Goal: Task Accomplishment & Management: Manage account settings

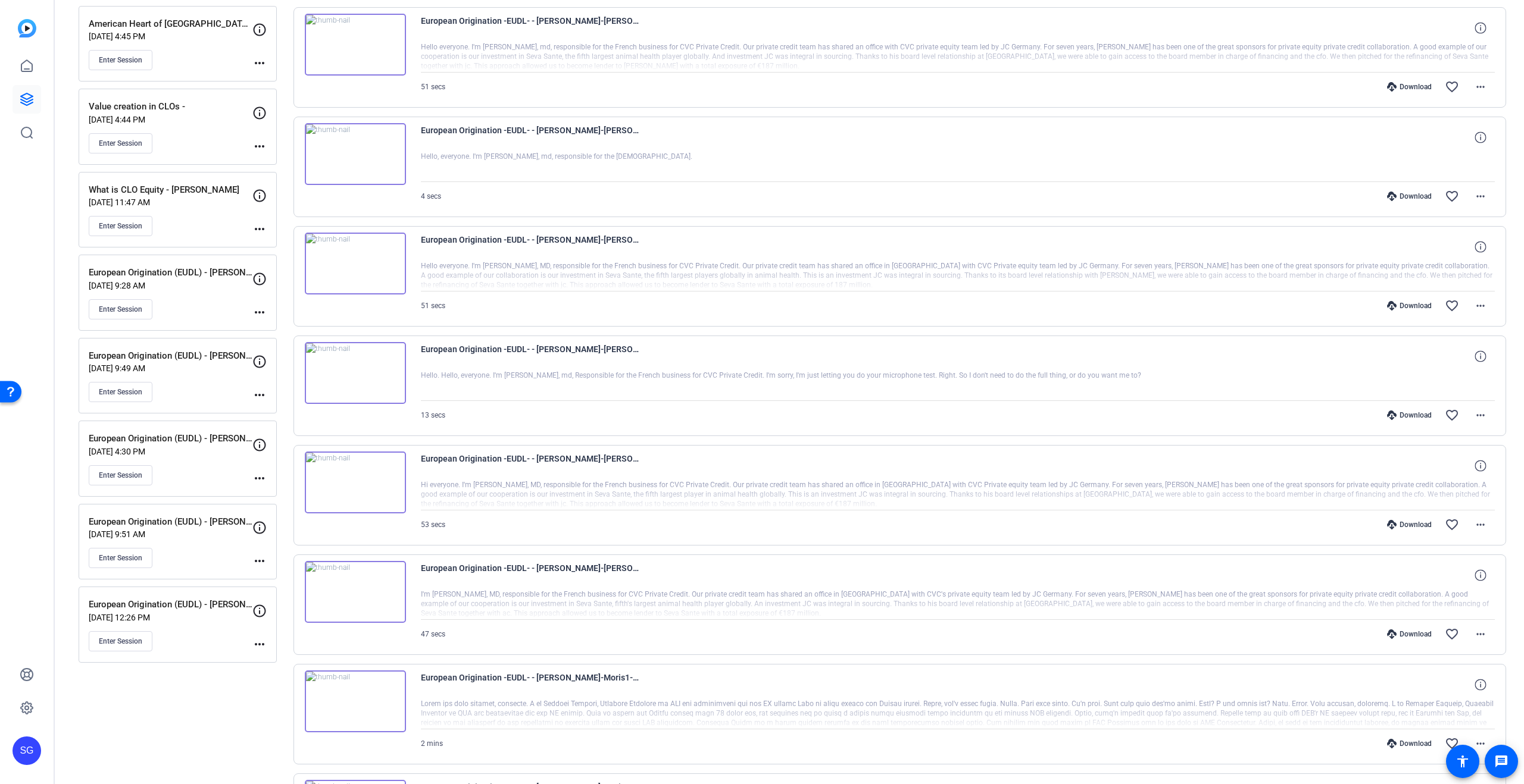
scroll to position [324, 0]
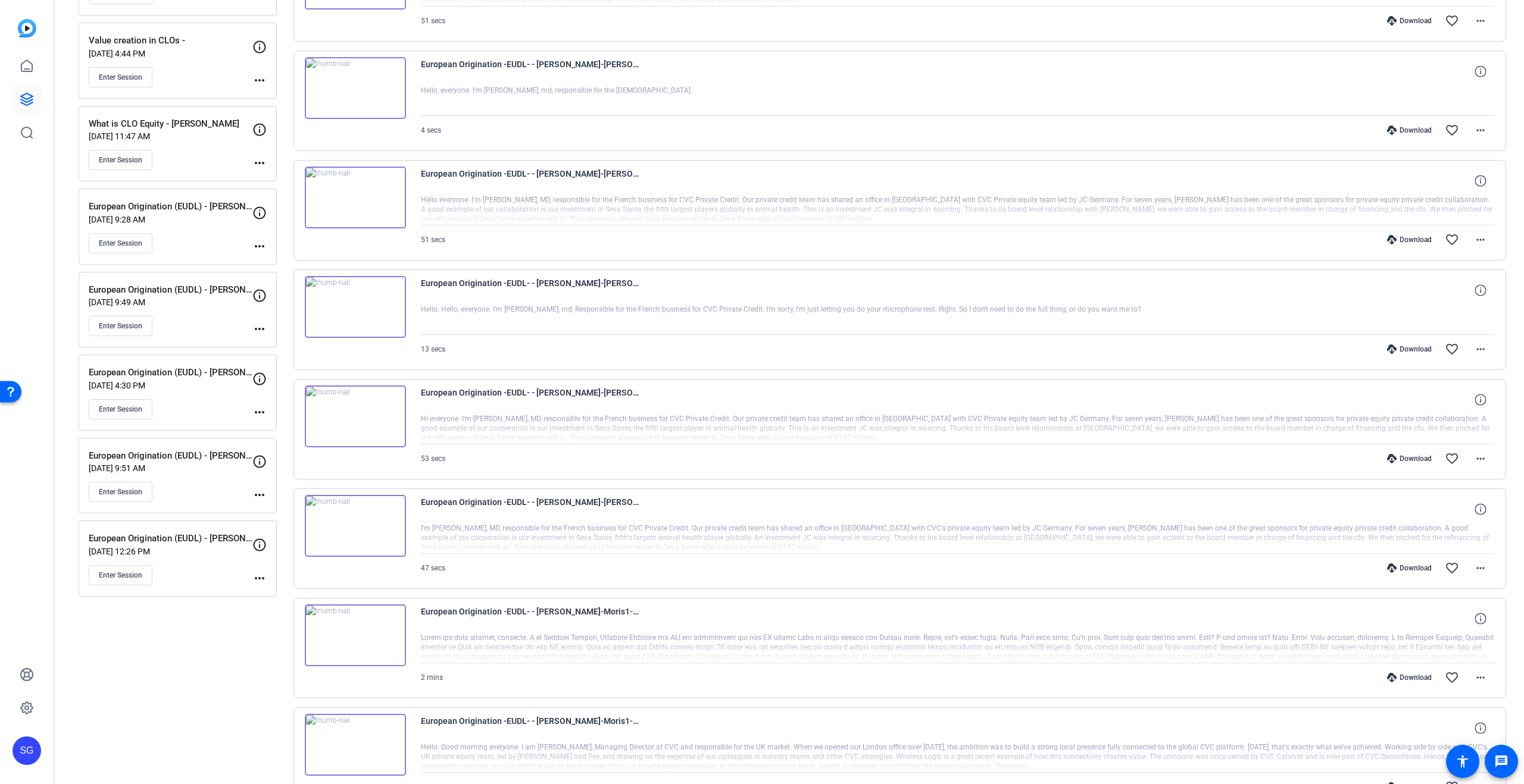
click at [264, 410] on mat-icon "more_horiz" at bounding box center [260, 413] width 15 height 15
drag, startPoint x: 300, startPoint y: 429, endPoint x: 489, endPoint y: 451, distance: 190.3
click at [299, 429] on span "Edit Session" at bounding box center [289, 430] width 54 height 15
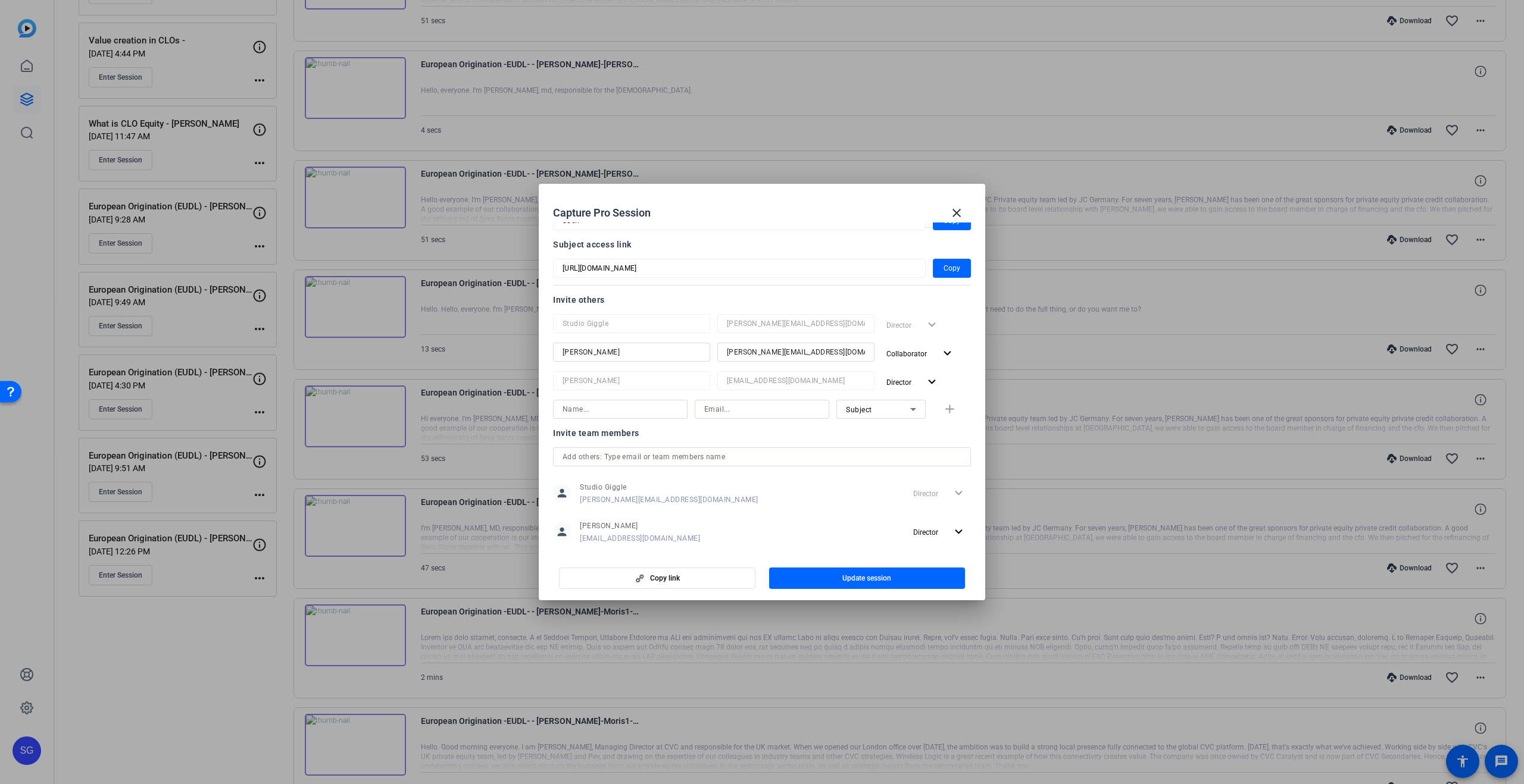
scroll to position [111, 0]
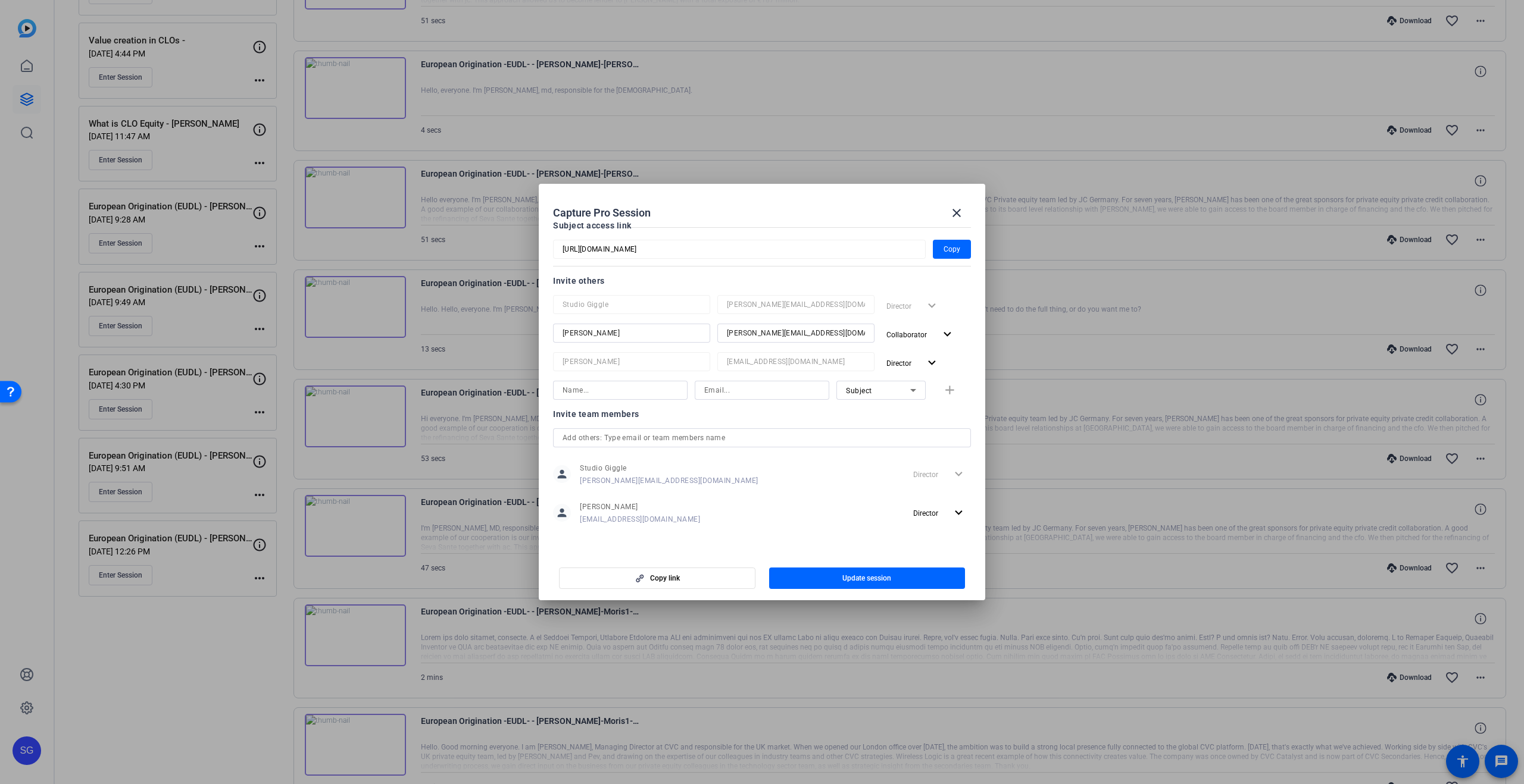
click at [607, 386] on input at bounding box center [620, 391] width 115 height 15
type input "[PERSON_NAME]"
type input "[EMAIL_ADDRESS][DOMAIN_NAME]"
click at [873, 389] on div "Subject" at bounding box center [878, 391] width 64 height 15
click at [885, 430] on mat-option "Watcher" at bounding box center [881, 432] width 89 height 19
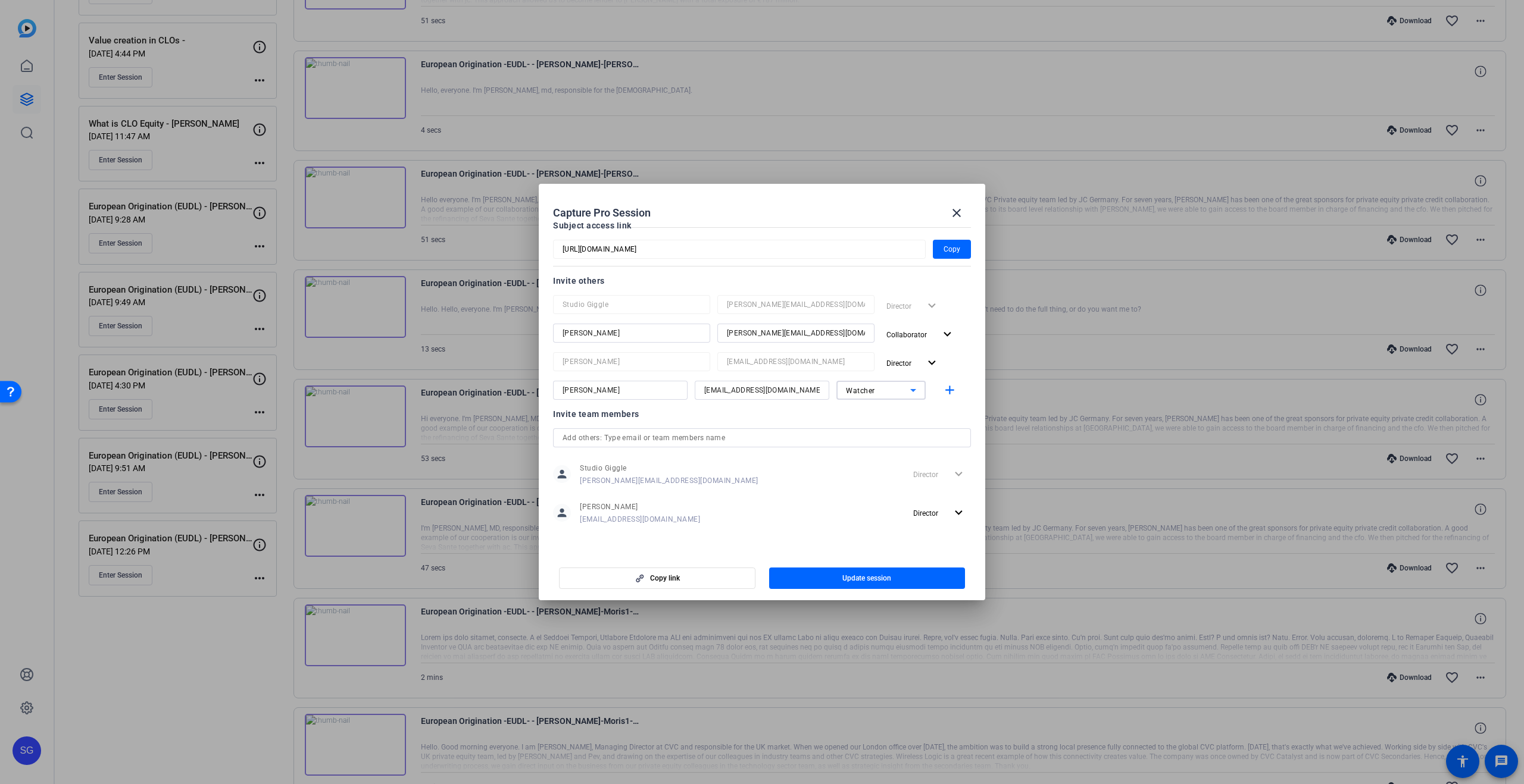
click at [874, 580] on span "Update session" at bounding box center [867, 578] width 49 height 10
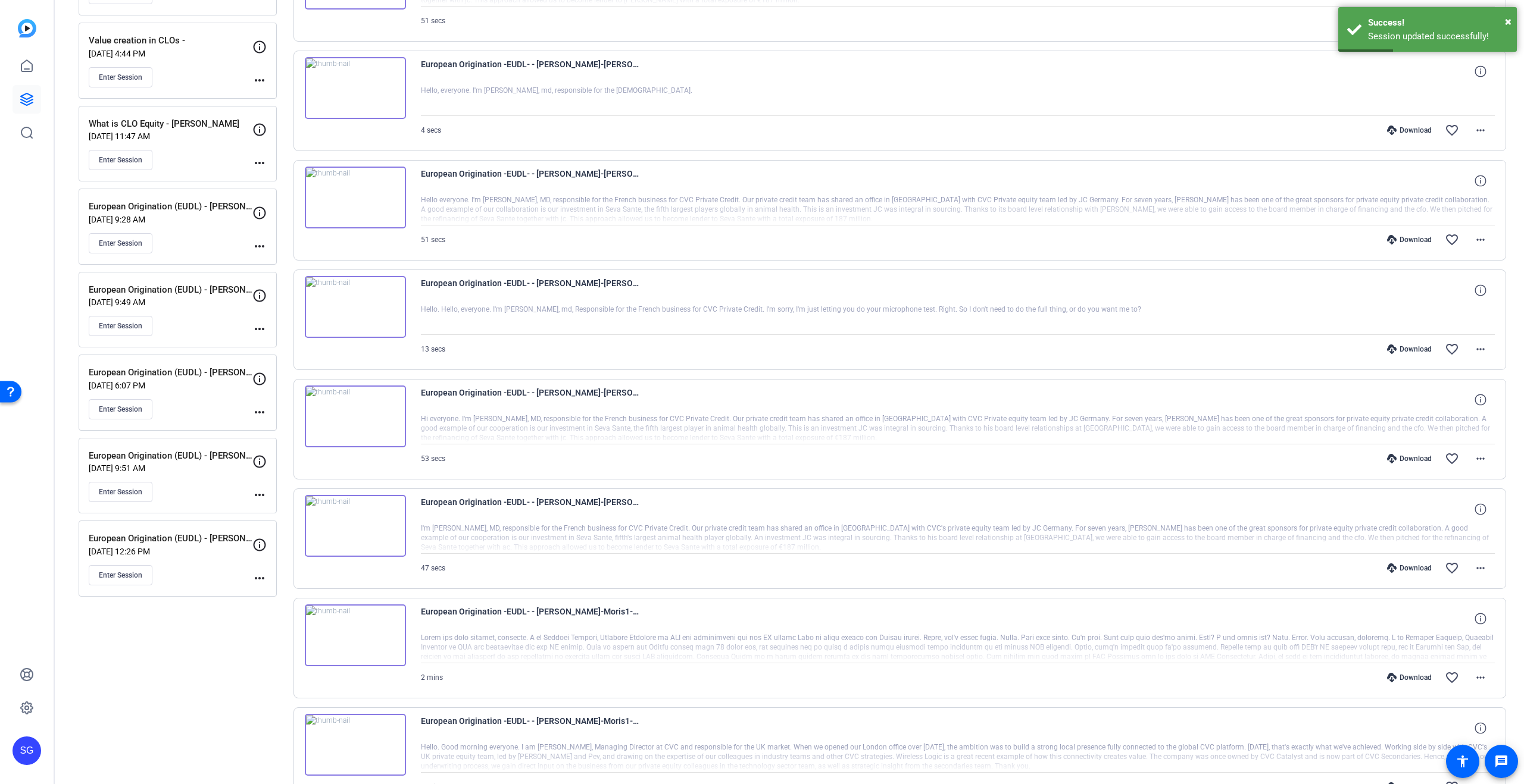
click at [255, 328] on mat-icon "more_horiz" at bounding box center [260, 329] width 15 height 15
click at [291, 350] on span "Edit Session" at bounding box center [289, 347] width 54 height 15
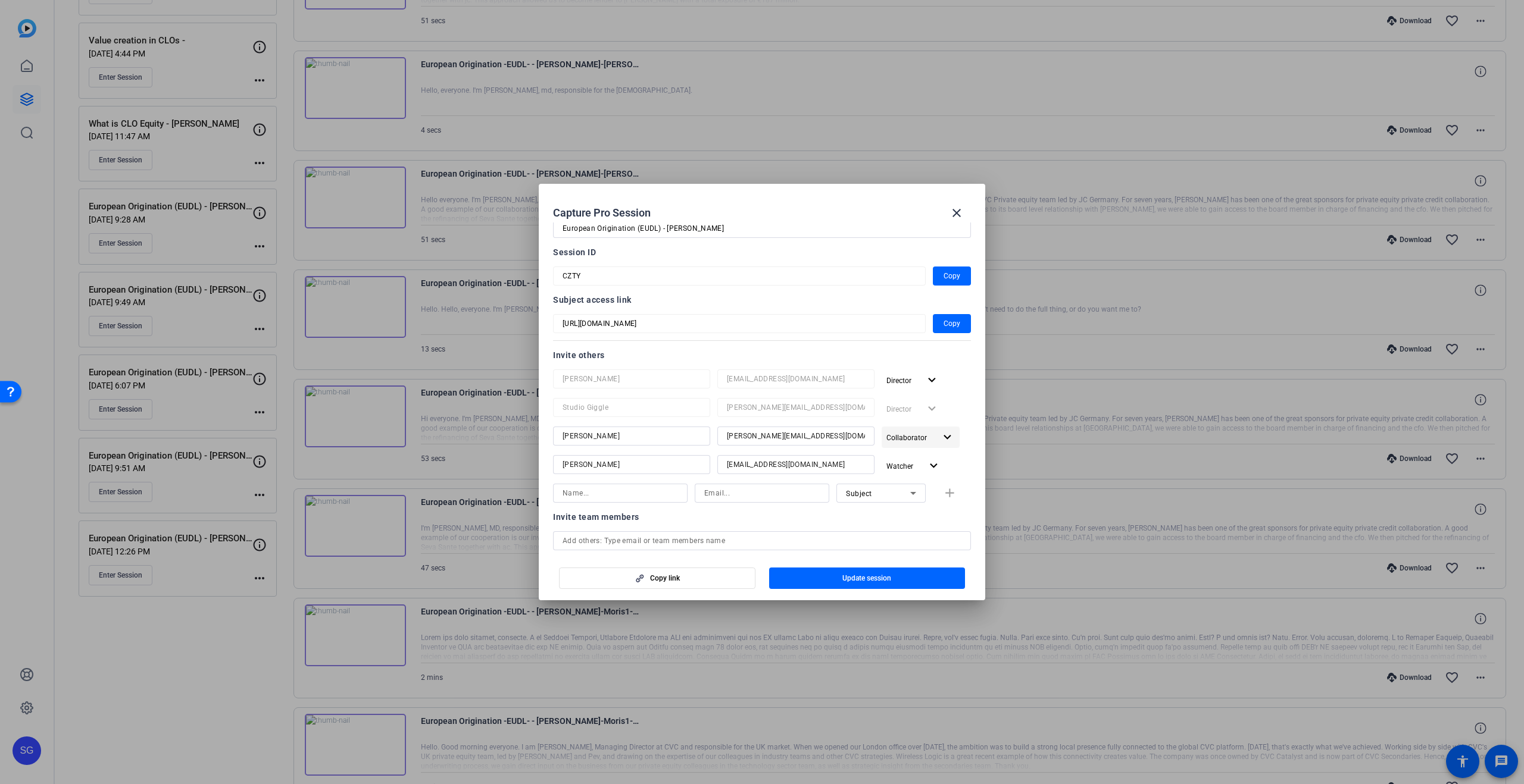
scroll to position [53, 0]
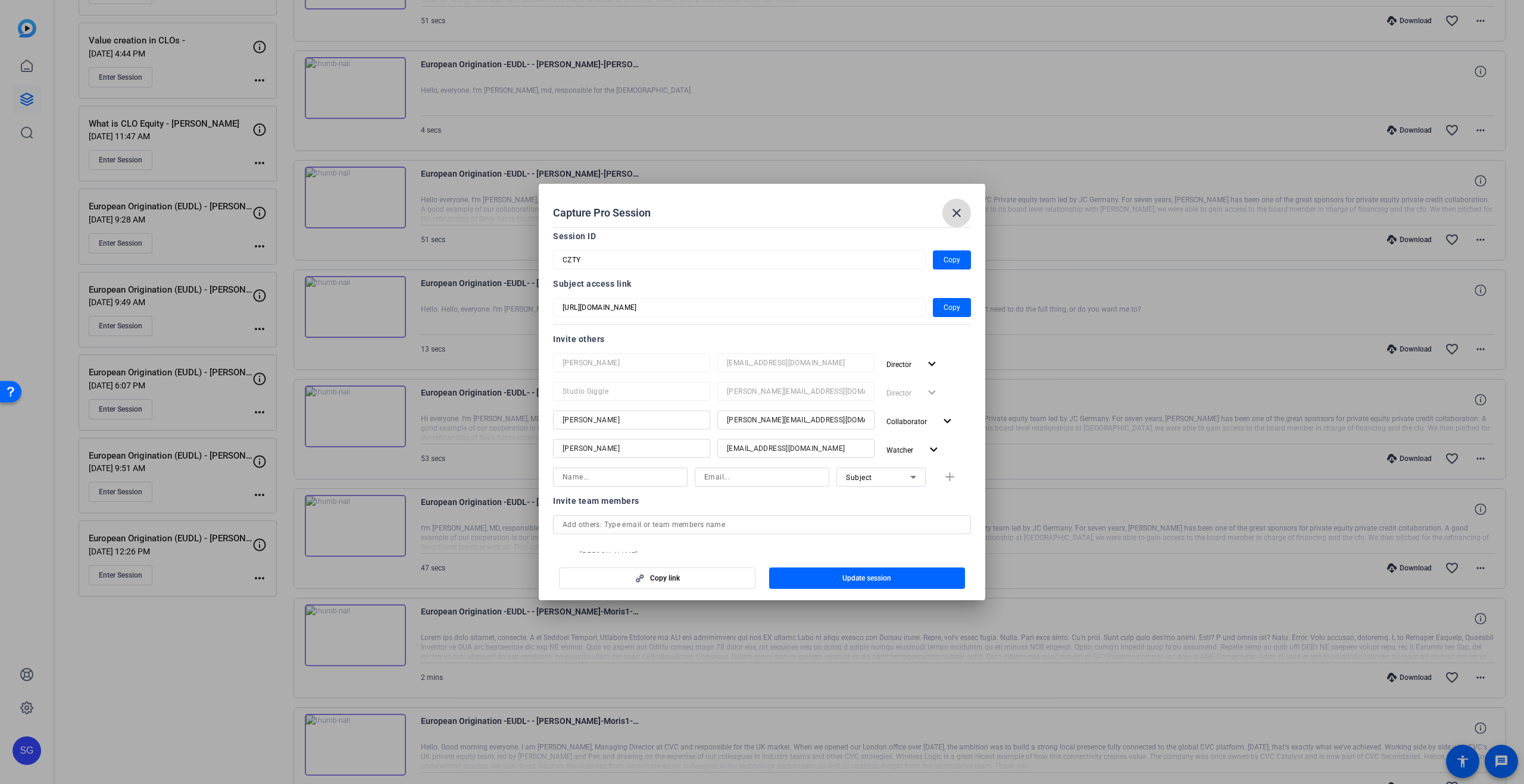
click at [953, 215] on mat-icon "close" at bounding box center [957, 213] width 15 height 15
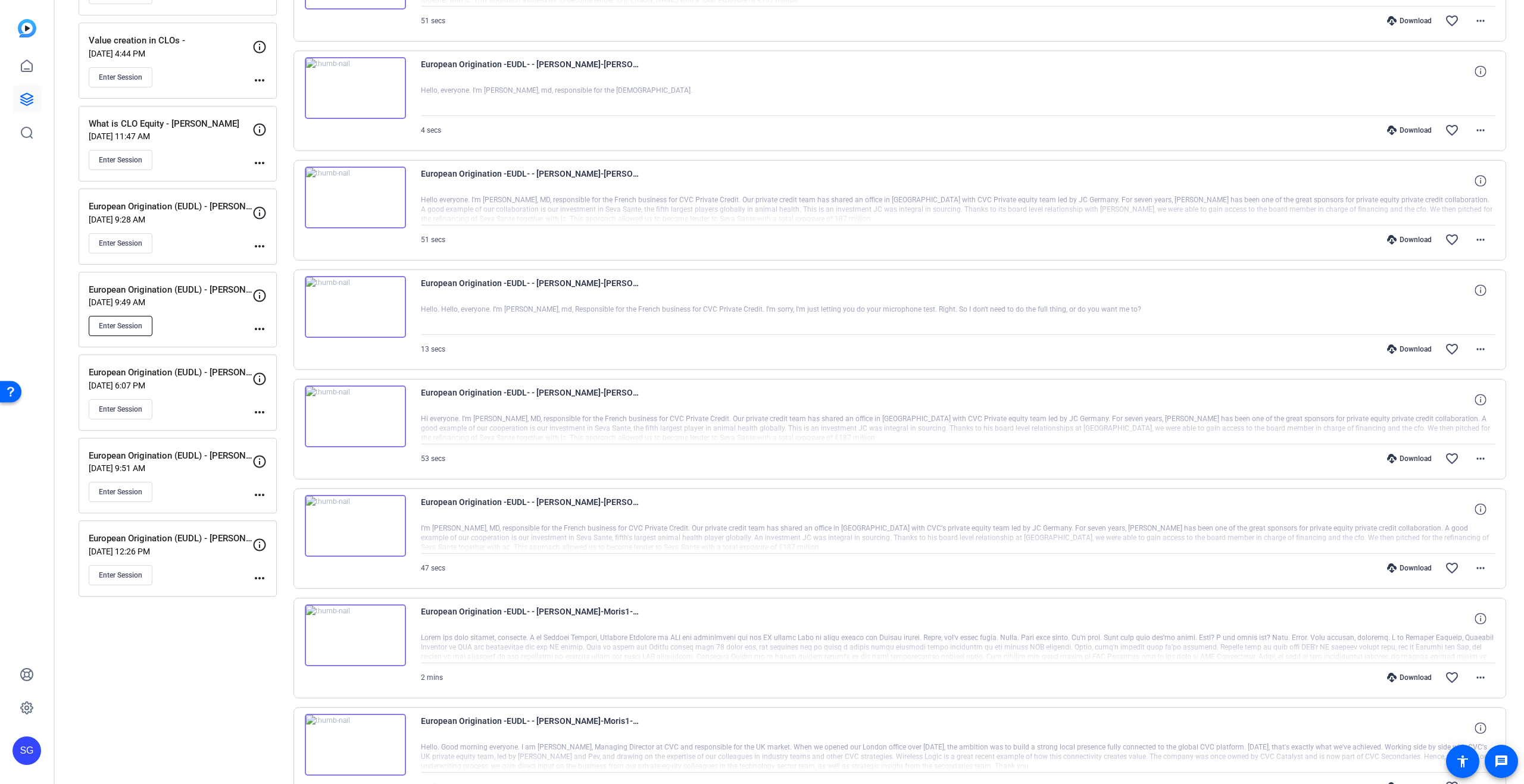
click at [118, 327] on span "Enter Session" at bounding box center [120, 326] width 43 height 10
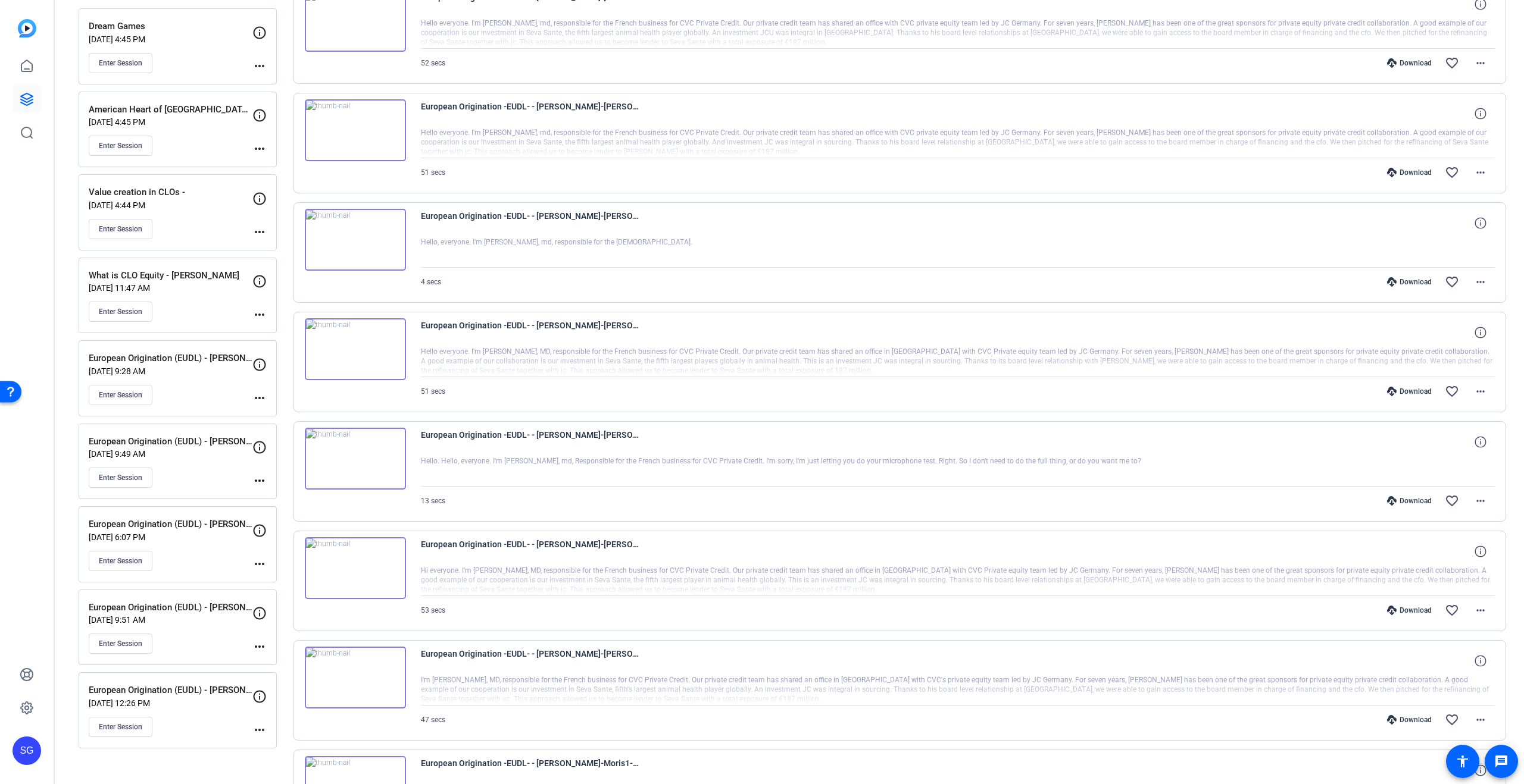
click at [261, 317] on mat-icon "more_horiz" at bounding box center [260, 315] width 15 height 15
click at [287, 330] on span "Edit Session" at bounding box center [289, 333] width 54 height 15
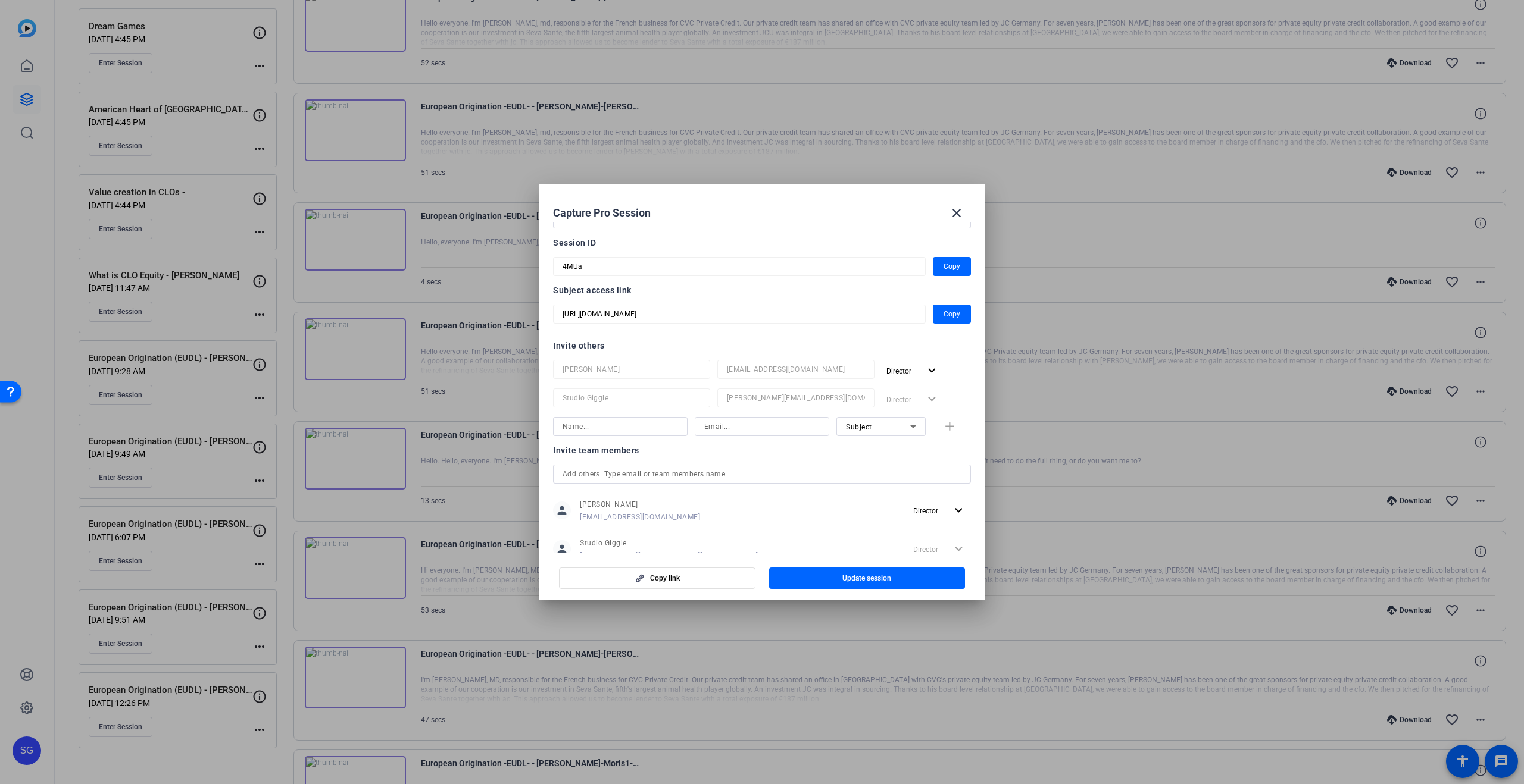
scroll to position [82, 0]
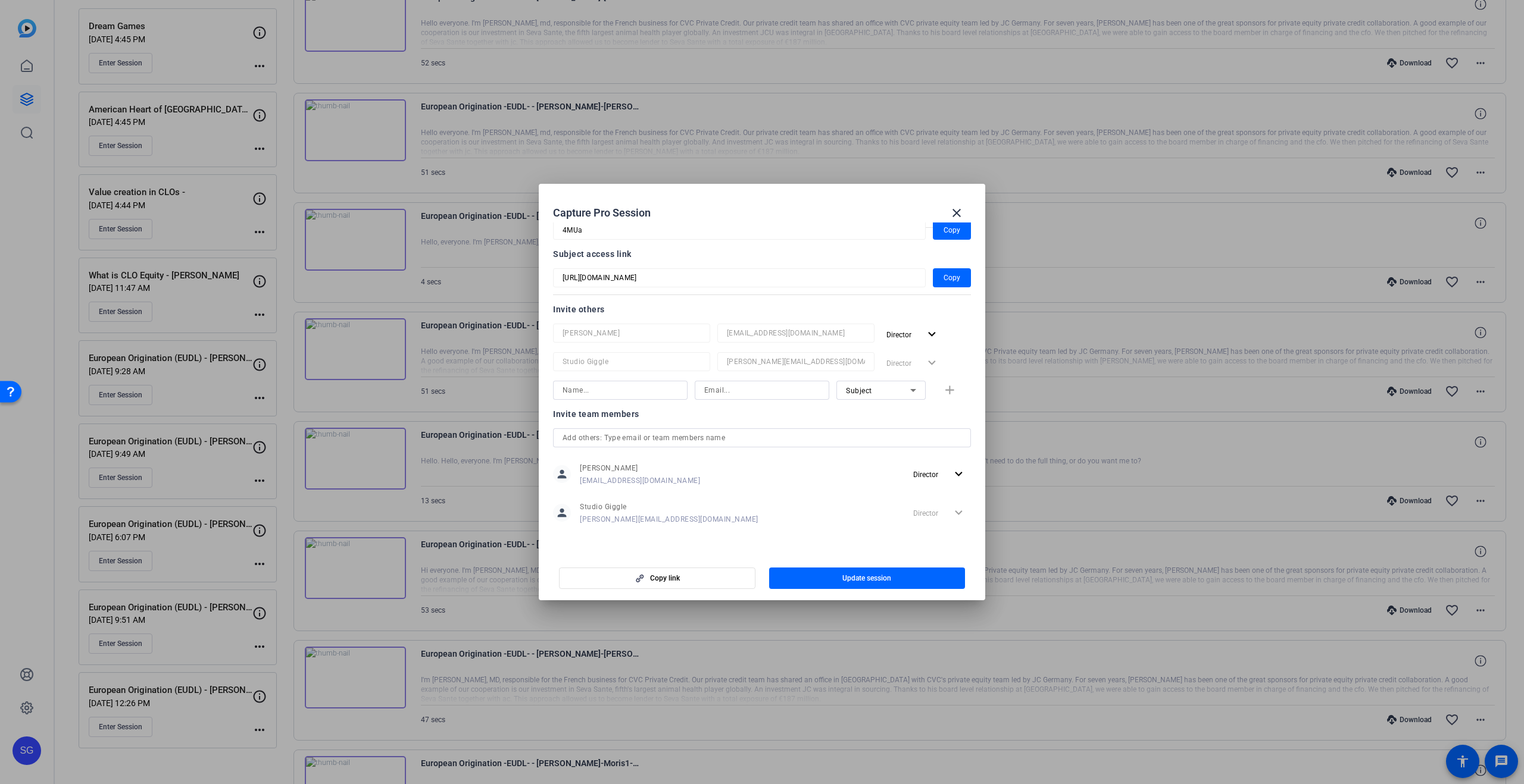
click at [631, 388] on input at bounding box center [620, 391] width 115 height 15
type input "[PERSON_NAME]"
type input "[PERSON_NAME][EMAIL_ADDRESS][DOMAIN_NAME]"
click at [887, 394] on div "Subject" at bounding box center [878, 391] width 64 height 15
click at [891, 416] on mat-option "Collaborator" at bounding box center [881, 414] width 89 height 19
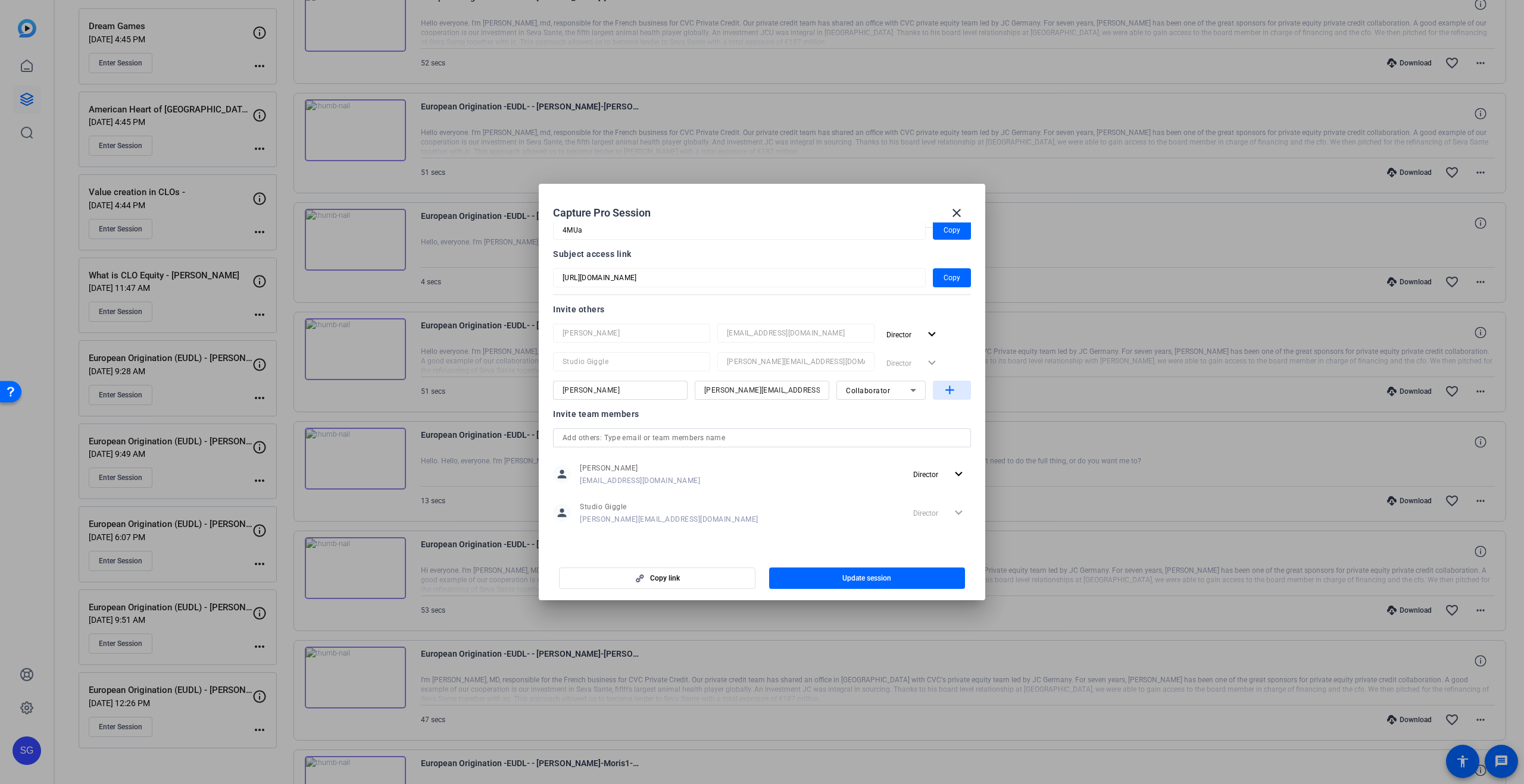
click at [939, 390] on span "button" at bounding box center [952, 390] width 38 height 29
click at [585, 417] on input at bounding box center [620, 419] width 115 height 15
type input "[PERSON_NAME]"
type input "[EMAIL_ADDRESS][DOMAIN_NAME]"
click at [904, 416] on div "Subject" at bounding box center [878, 419] width 64 height 15
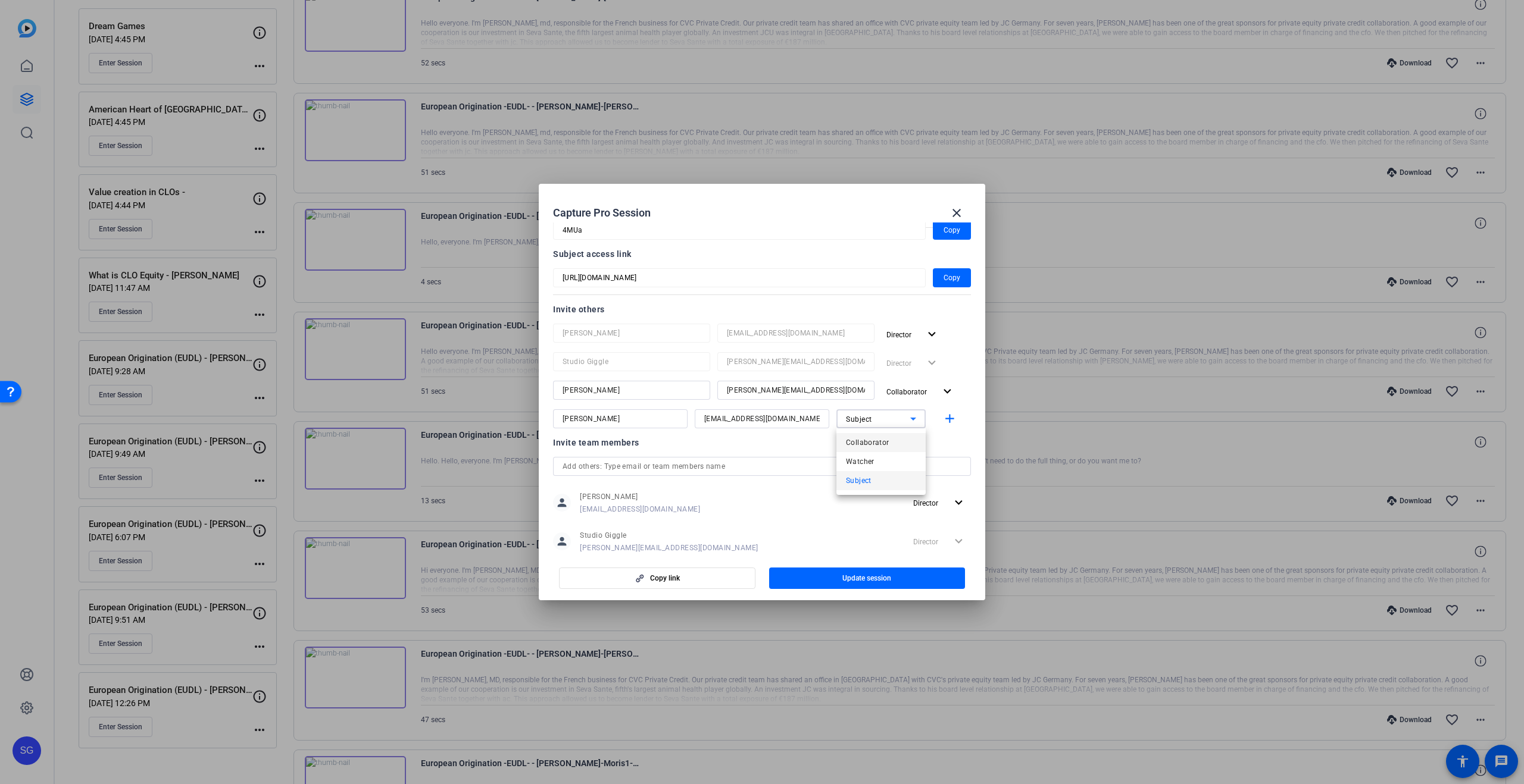
click at [902, 446] on mat-option "Collaborator" at bounding box center [881, 442] width 89 height 19
click at [886, 583] on span "button" at bounding box center [867, 578] width 197 height 29
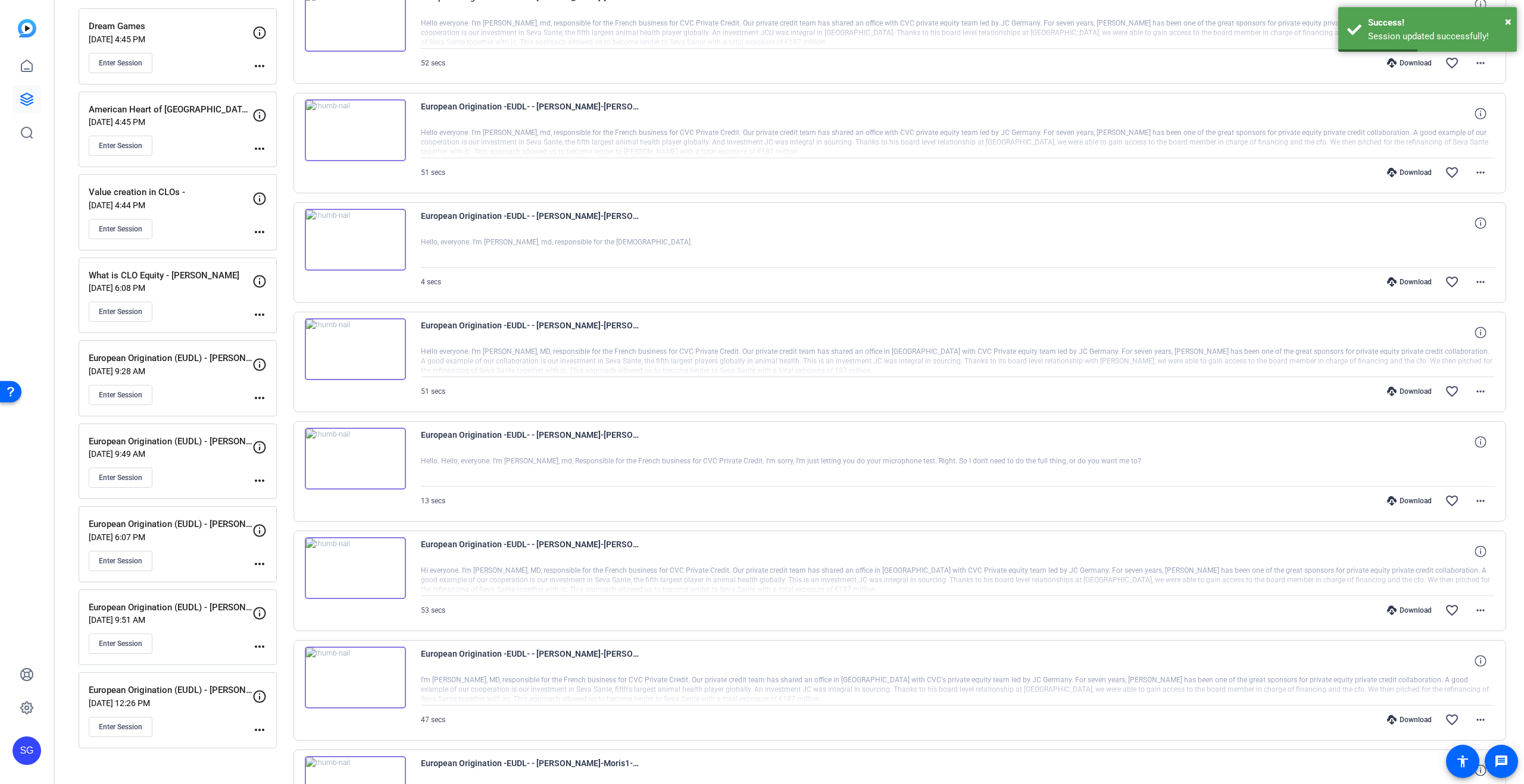
click at [254, 313] on mat-icon "more_horiz" at bounding box center [260, 315] width 15 height 15
click at [291, 334] on span "Edit Session" at bounding box center [289, 333] width 54 height 15
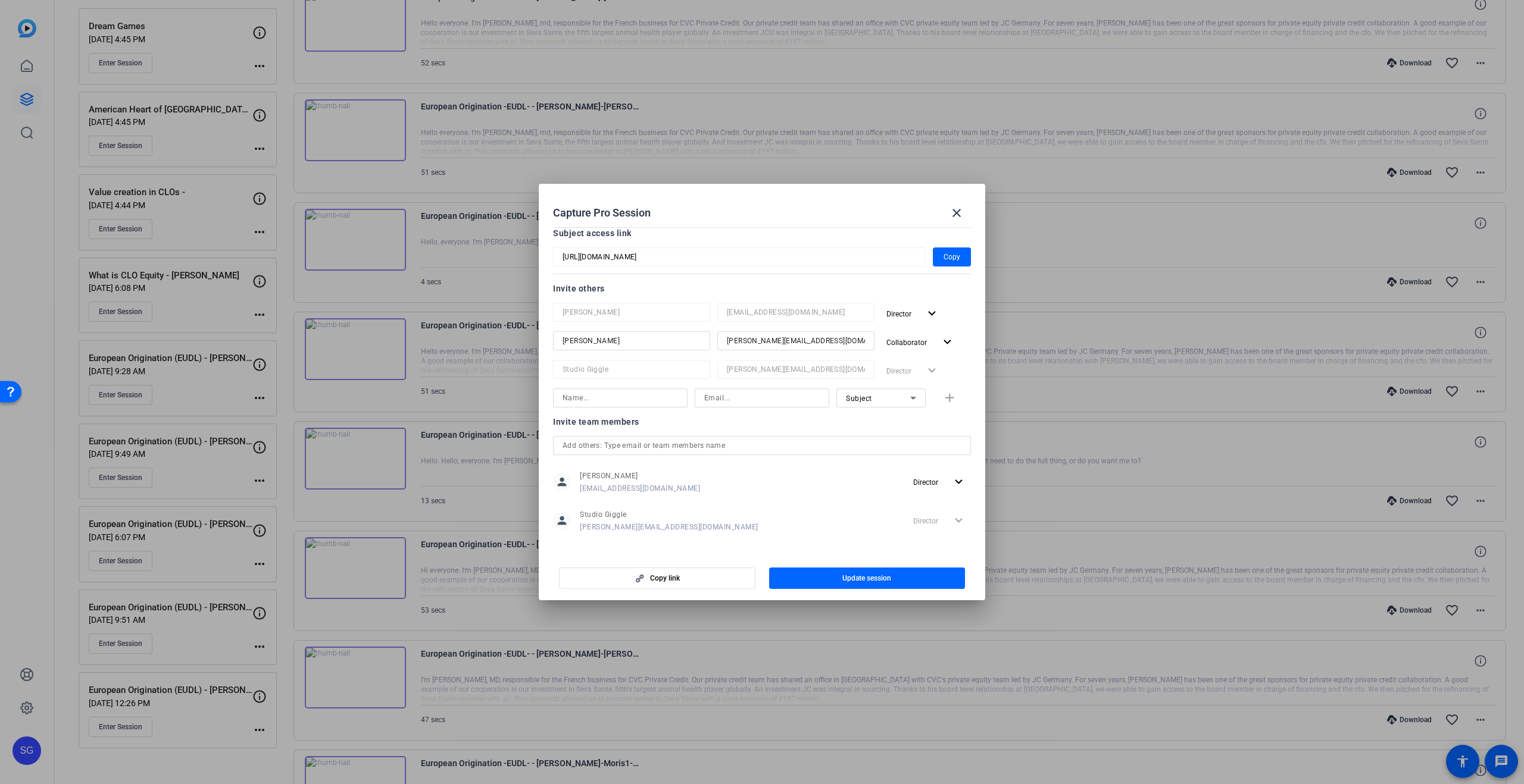
scroll to position [111, 0]
drag, startPoint x: 586, startPoint y: 394, endPoint x: 596, endPoint y: 390, distance: 10.8
click at [586, 394] on input at bounding box center [620, 391] width 115 height 15
type input "D"
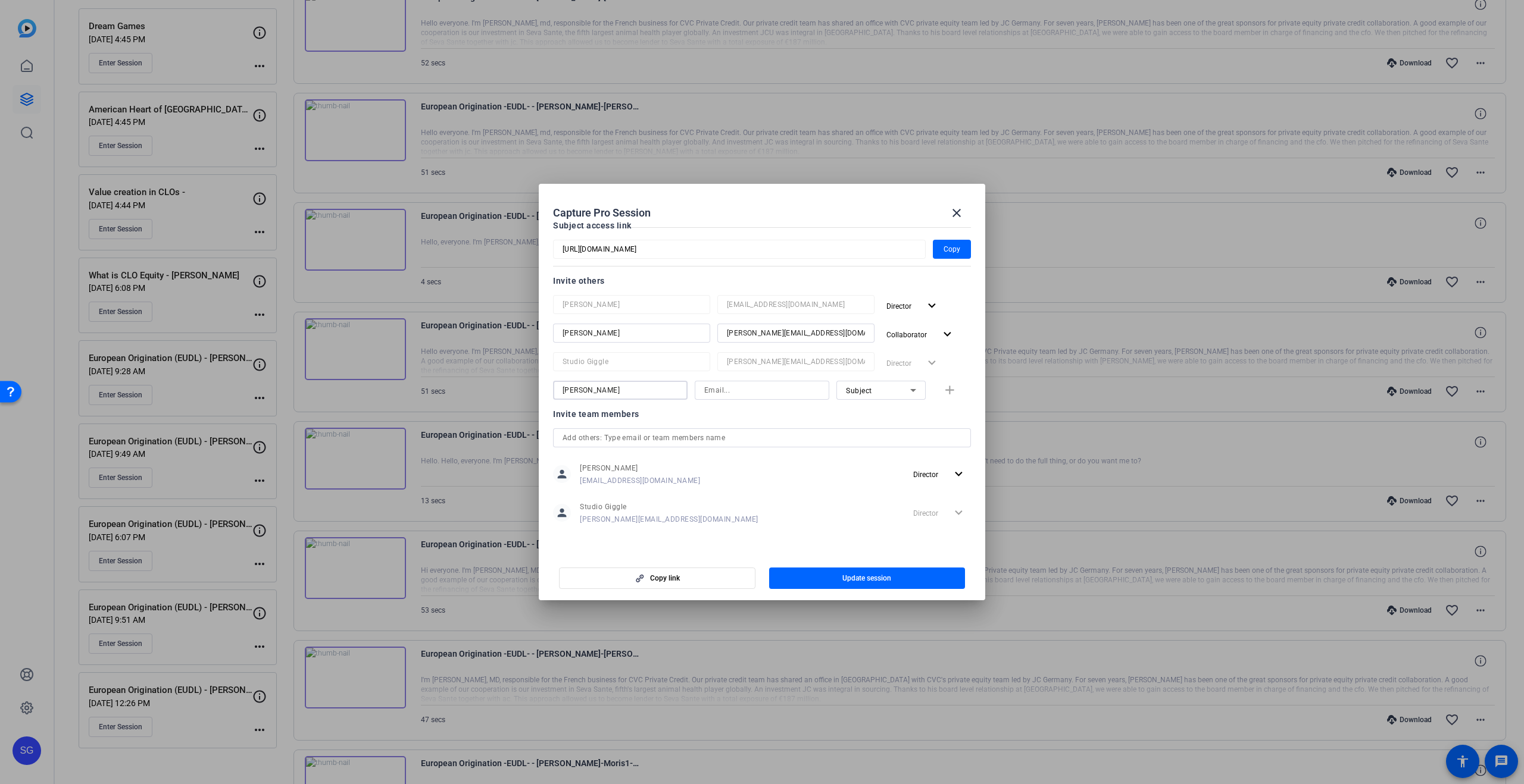
type input "[PERSON_NAME]"
type input "[EMAIL_ADDRESS][DOMAIN_NAME]"
click at [860, 390] on span "Subject" at bounding box center [859, 391] width 26 height 8
click at [878, 427] on mat-option "Watcher" at bounding box center [881, 432] width 89 height 19
drag, startPoint x: 949, startPoint y: 390, endPoint x: 949, endPoint y: 438, distance: 48.0
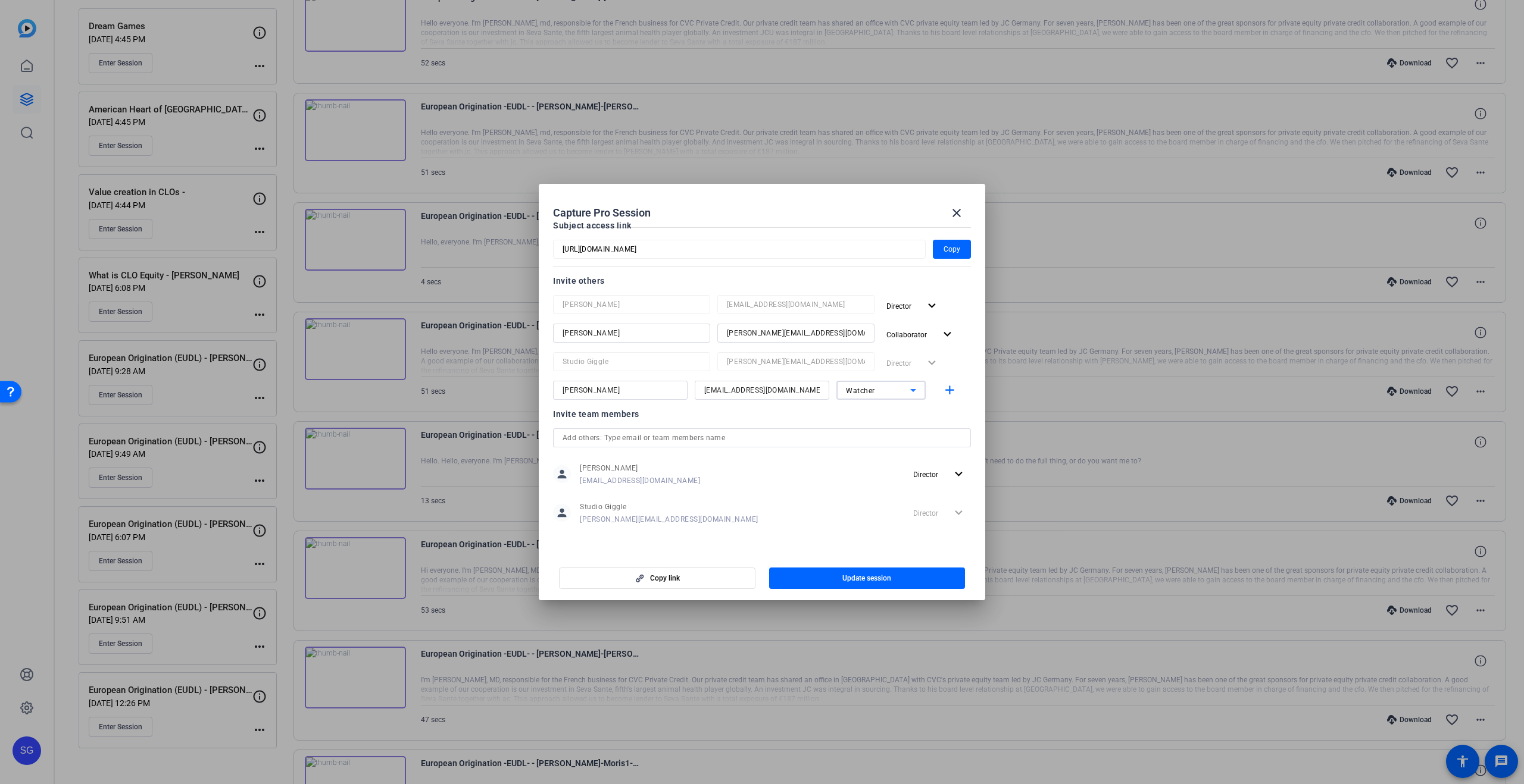
click at [949, 390] on mat-icon "add" at bounding box center [949, 391] width 15 height 15
click at [927, 565] on span "button" at bounding box center [867, 578] width 197 height 29
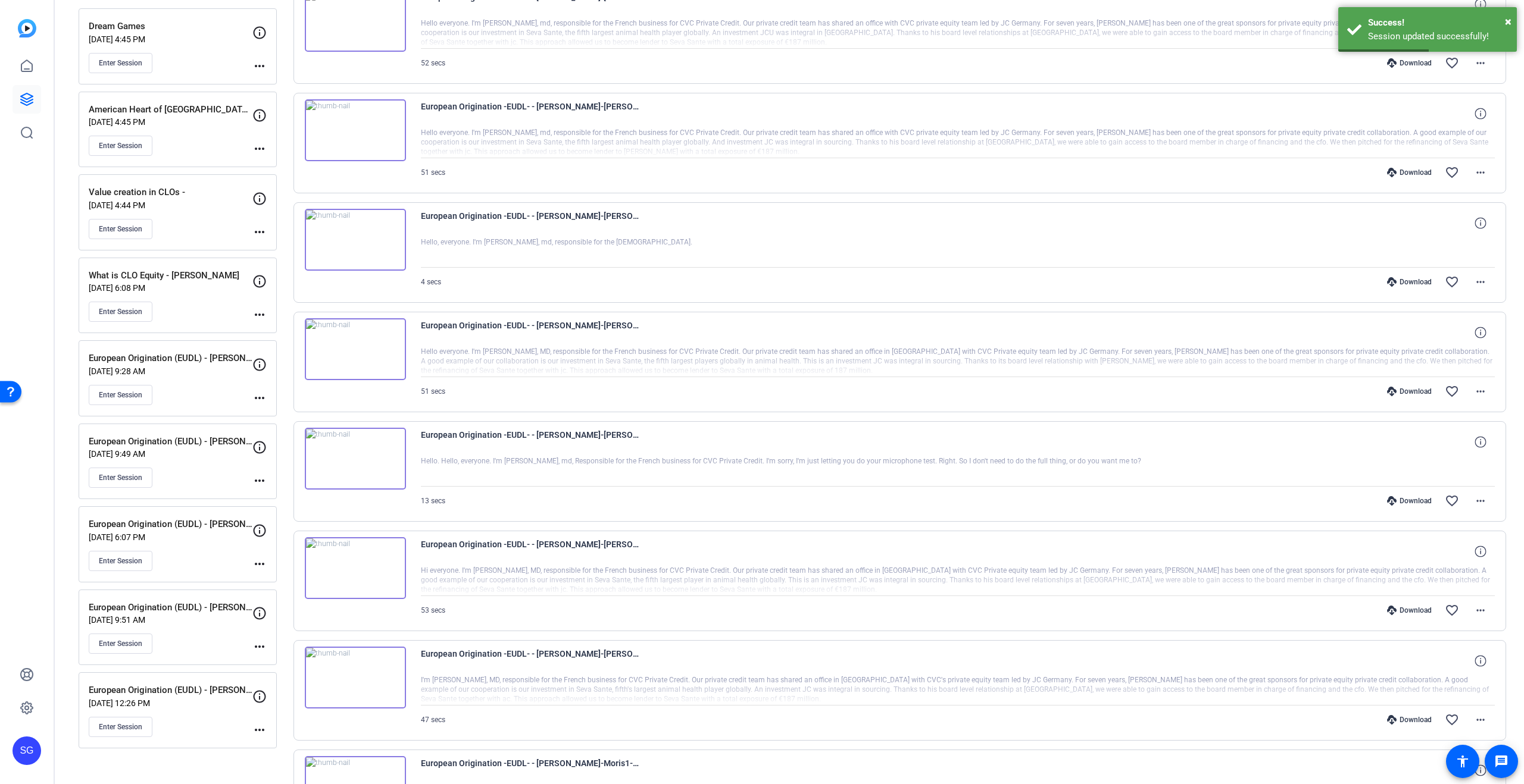
click at [256, 311] on mat-icon "more_horiz" at bounding box center [260, 315] width 15 height 15
drag, startPoint x: 272, startPoint y: 330, endPoint x: 333, endPoint y: 365, distance: 70.3
click at [272, 330] on span "Edit Session" at bounding box center [289, 333] width 54 height 15
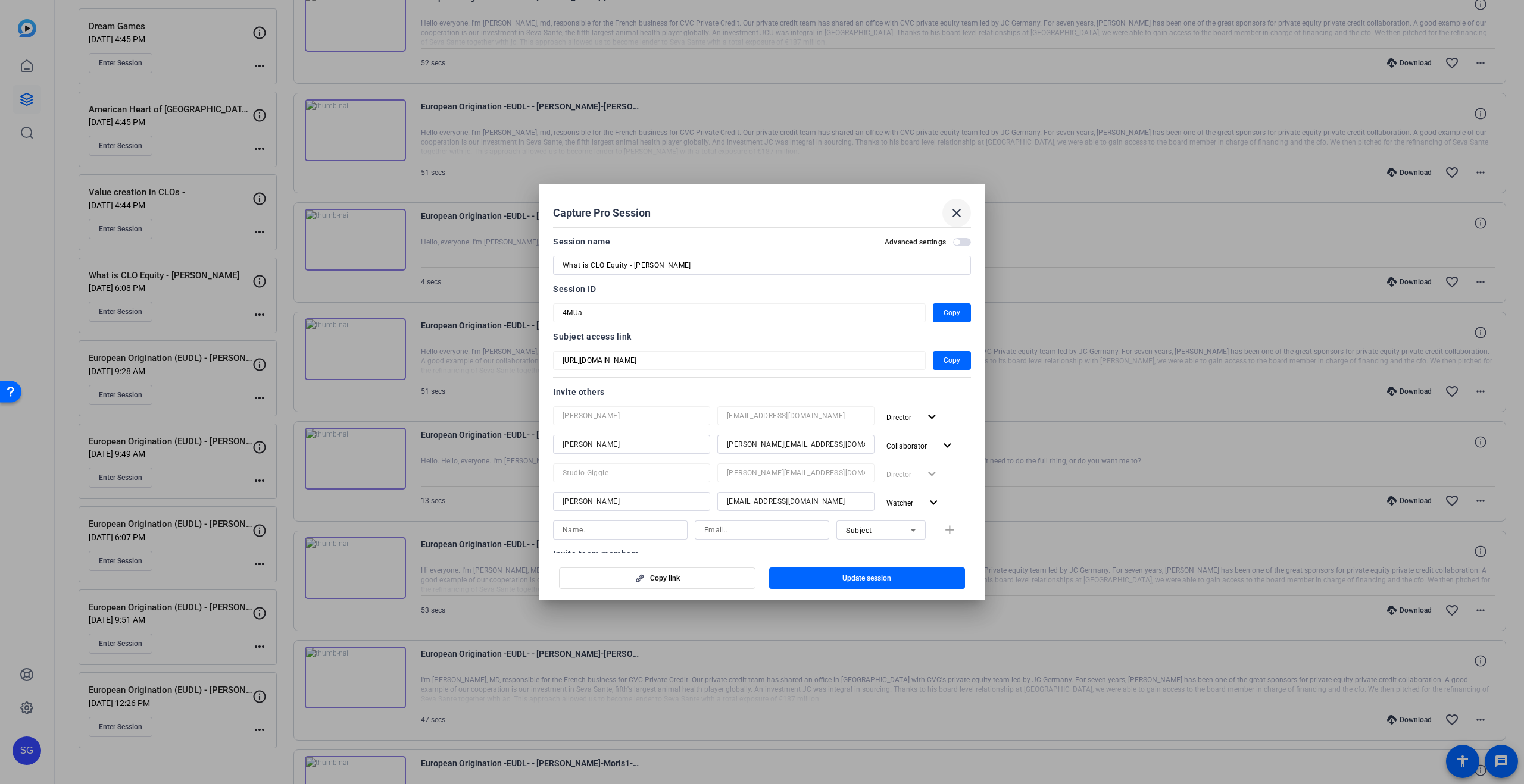
click at [964, 214] on span at bounding box center [956, 213] width 29 height 29
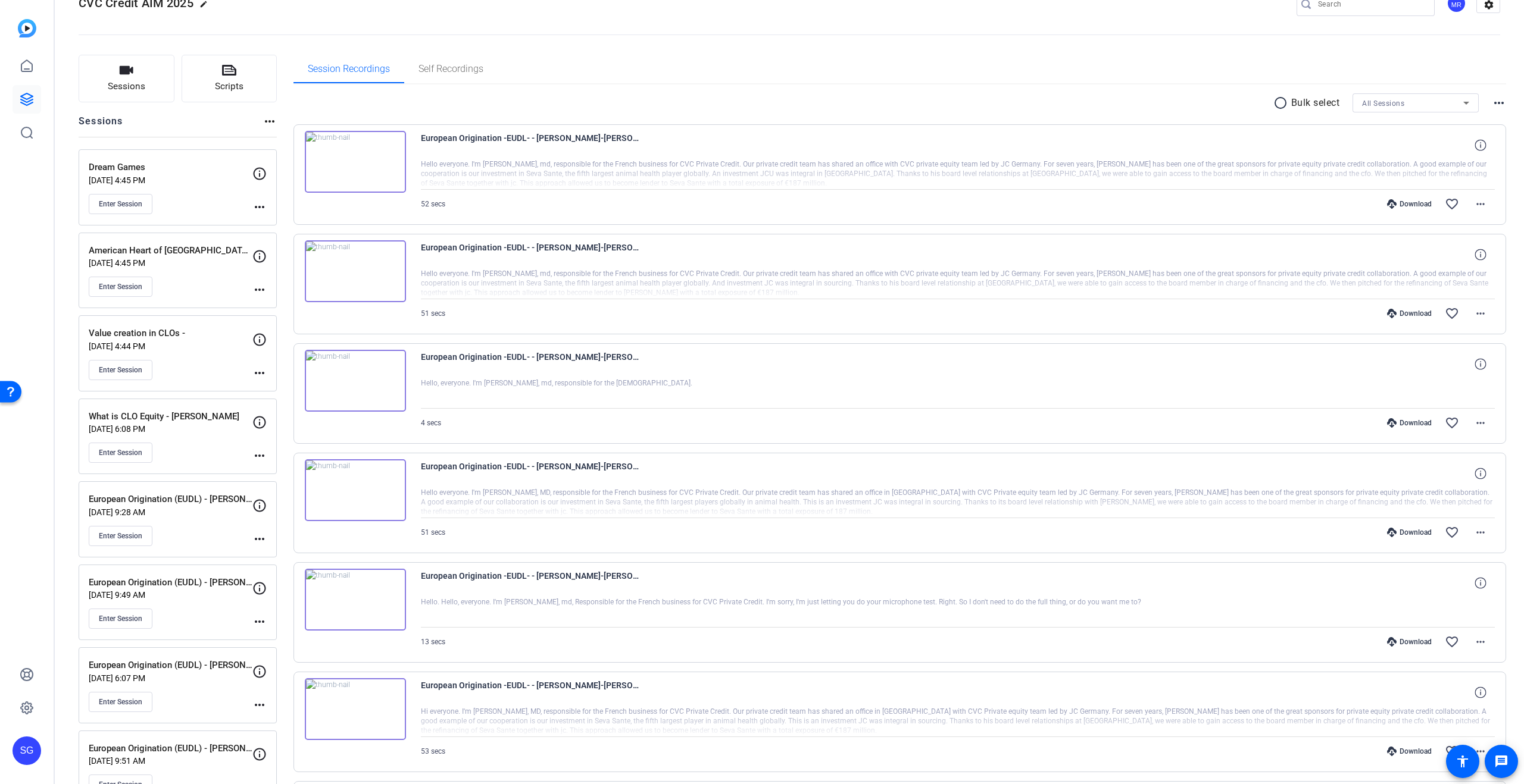
scroll to position [0, 0]
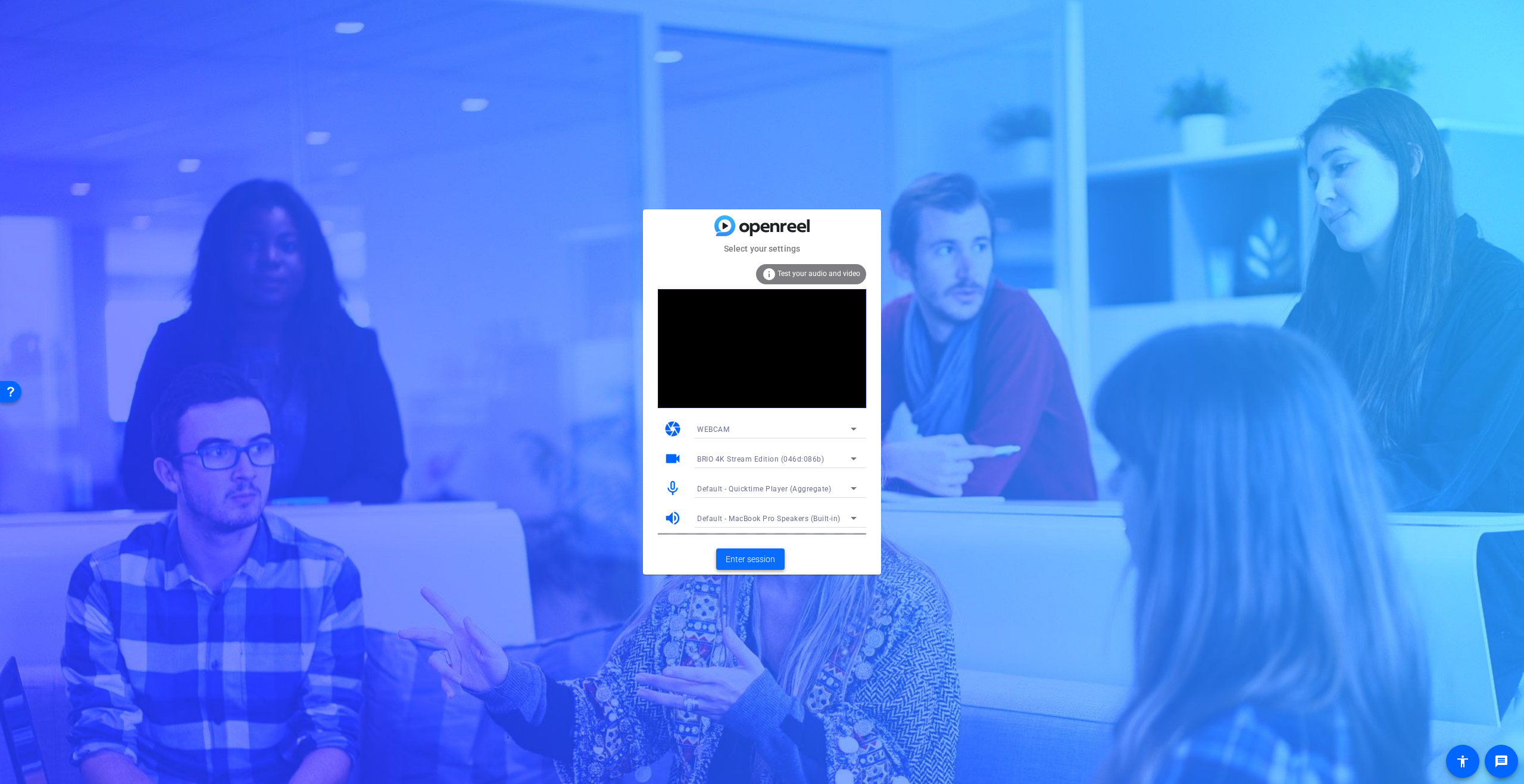
click at [771, 557] on span "Enter session" at bounding box center [750, 559] width 50 height 12
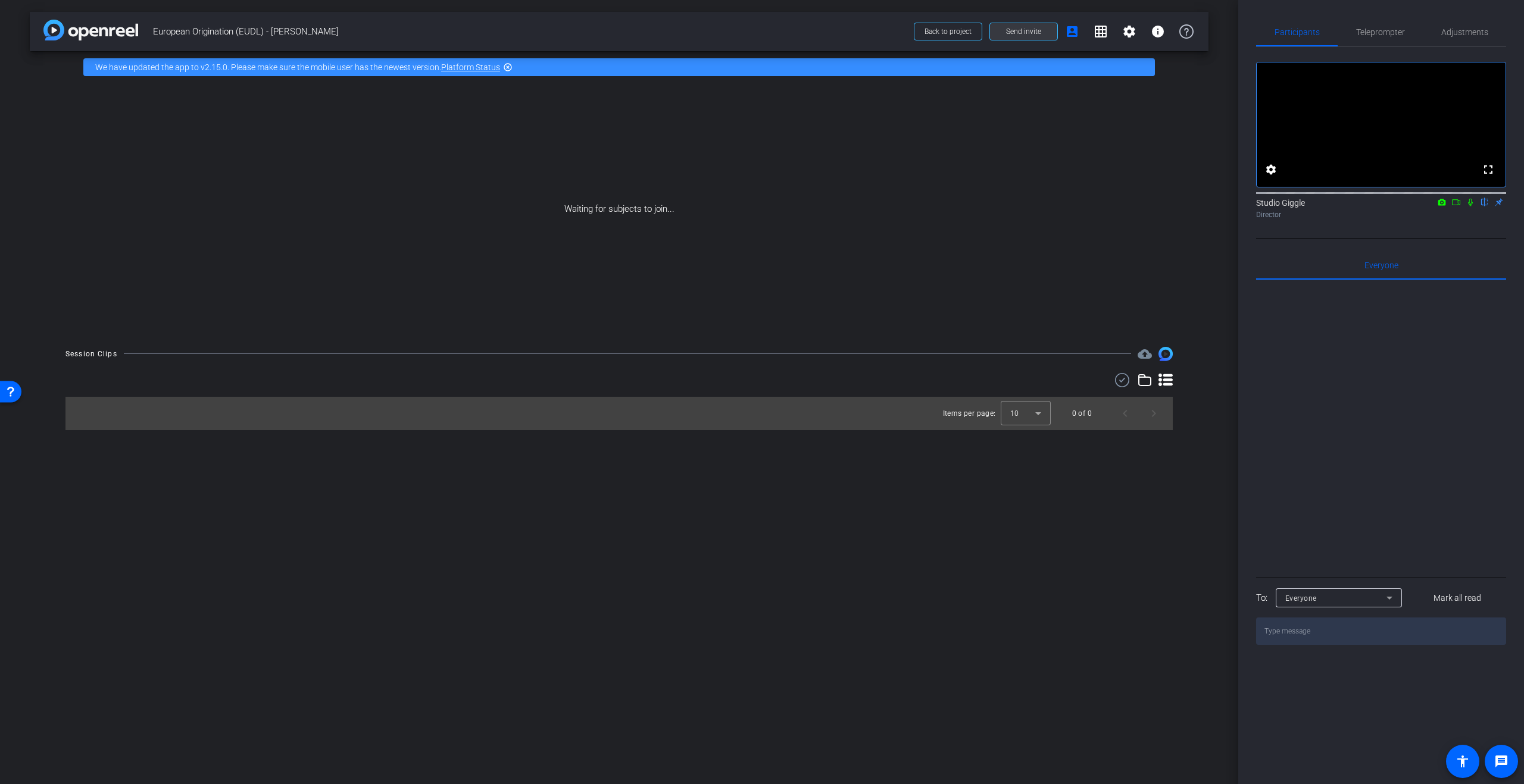
click at [1019, 32] on span "Send invite" at bounding box center [1023, 32] width 35 height 10
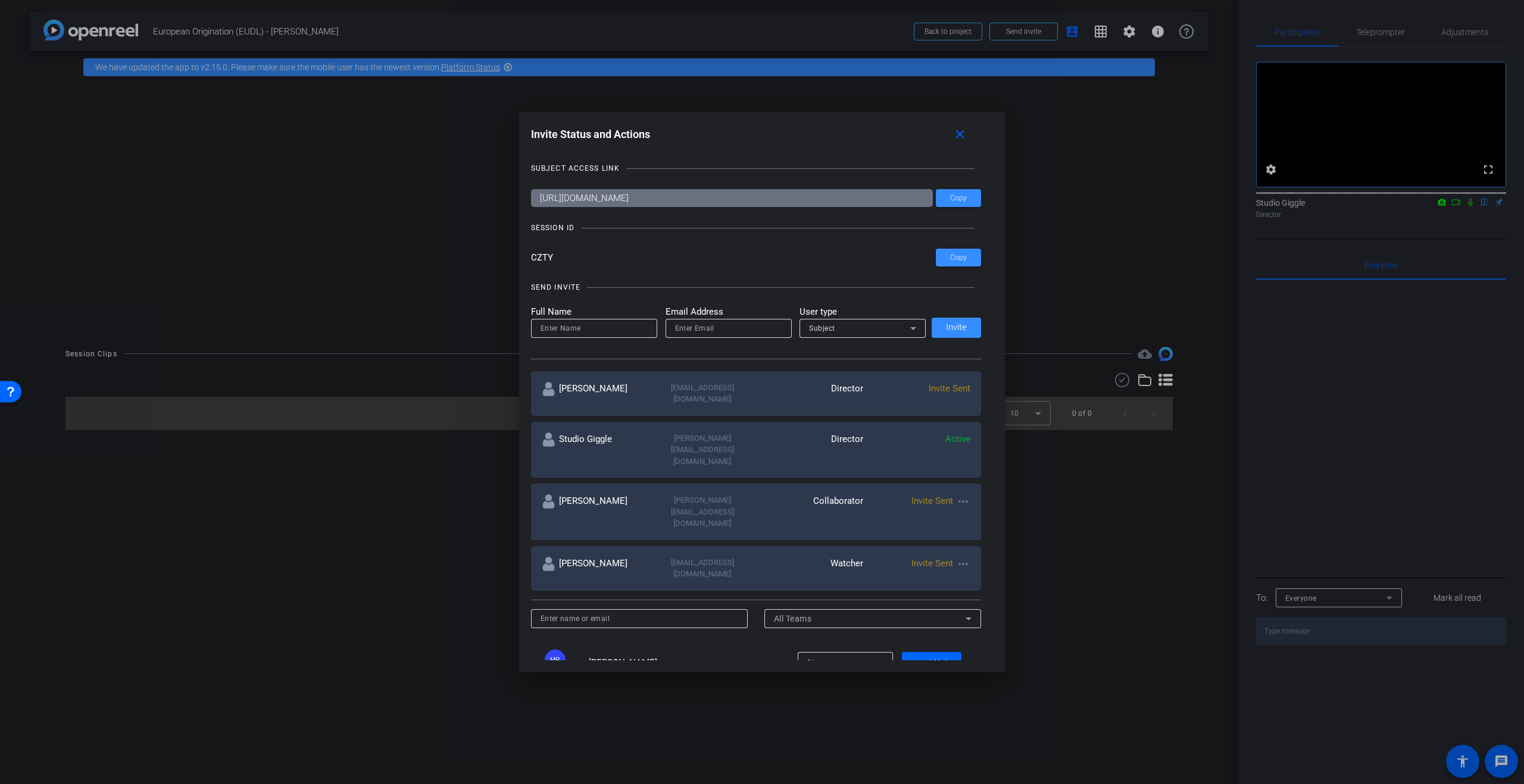
click at [966, 557] on mat-icon "more_horiz" at bounding box center [963, 565] width 15 height 15
click at [1021, 548] on span "Re-Send Invite" at bounding box center [1010, 547] width 89 height 15
drag, startPoint x: 968, startPoint y: 139, endPoint x: 949, endPoint y: 260, distance: 122.5
click at [968, 139] on span at bounding box center [962, 134] width 38 height 29
